Goal: Book appointment/travel/reservation

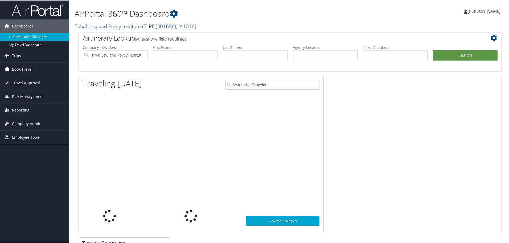
click at [31, 67] on span "Book Travel" at bounding box center [22, 68] width 21 height 13
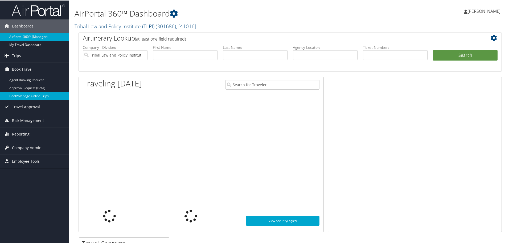
click at [43, 96] on link "Book/Manage Online Trips" at bounding box center [34, 95] width 69 height 8
